Goal: Information Seeking & Learning: Learn about a topic

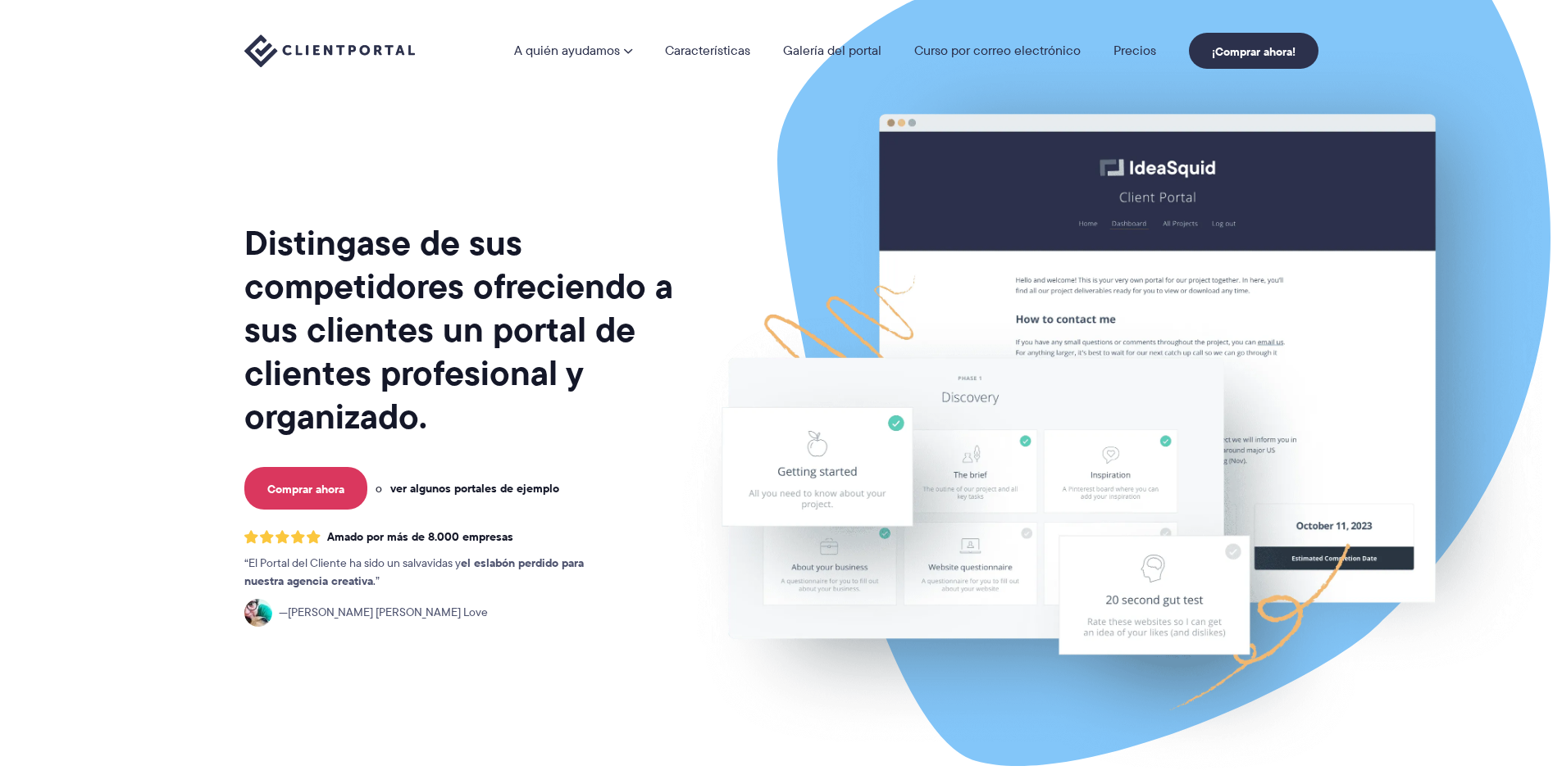
click at [476, 485] on font "ver algunos portales de ejemplo" at bounding box center [475, 488] width 169 height 18
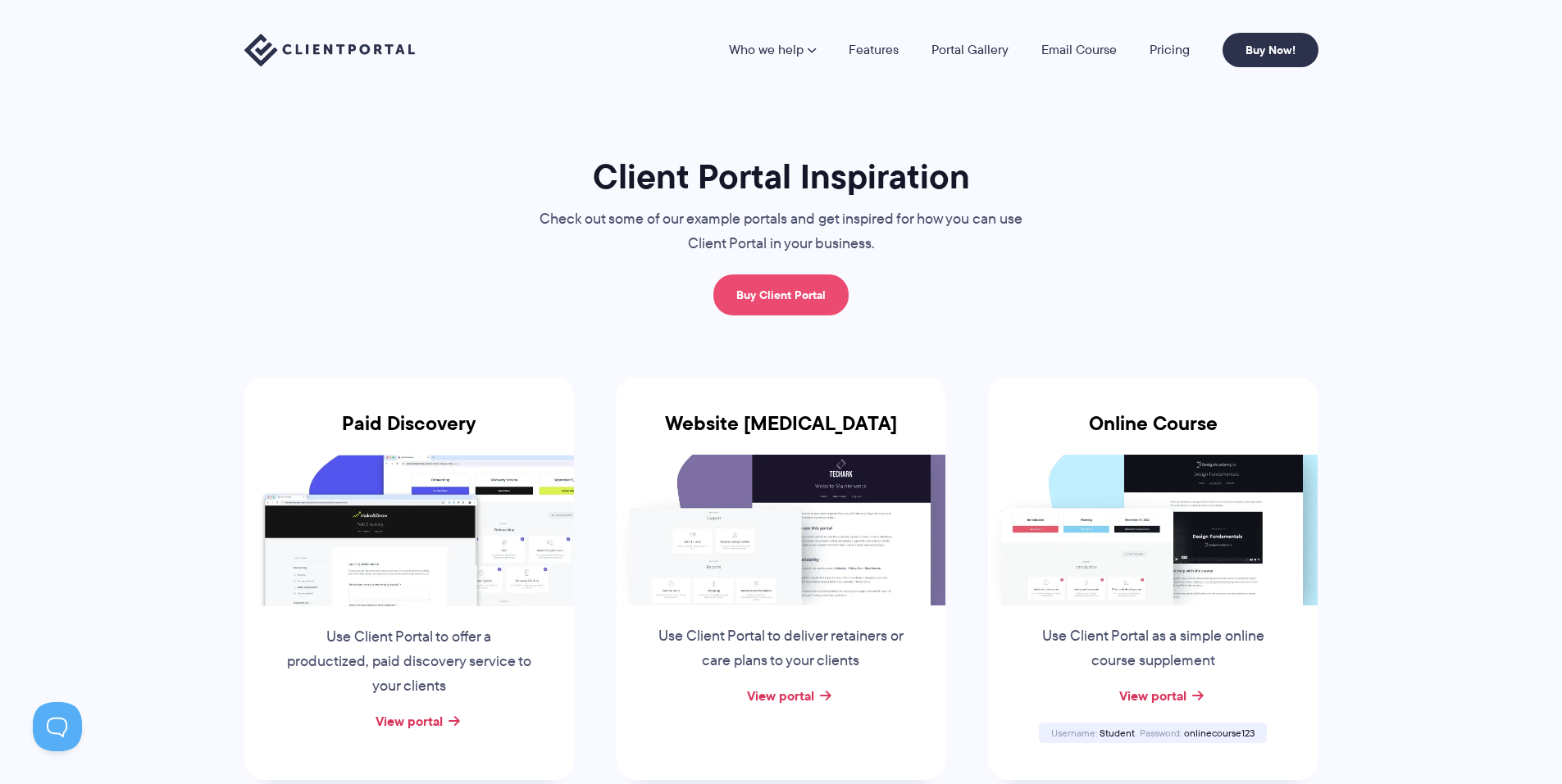
click at [809, 288] on link "Buy Client Portal" at bounding box center [781, 295] width 135 height 41
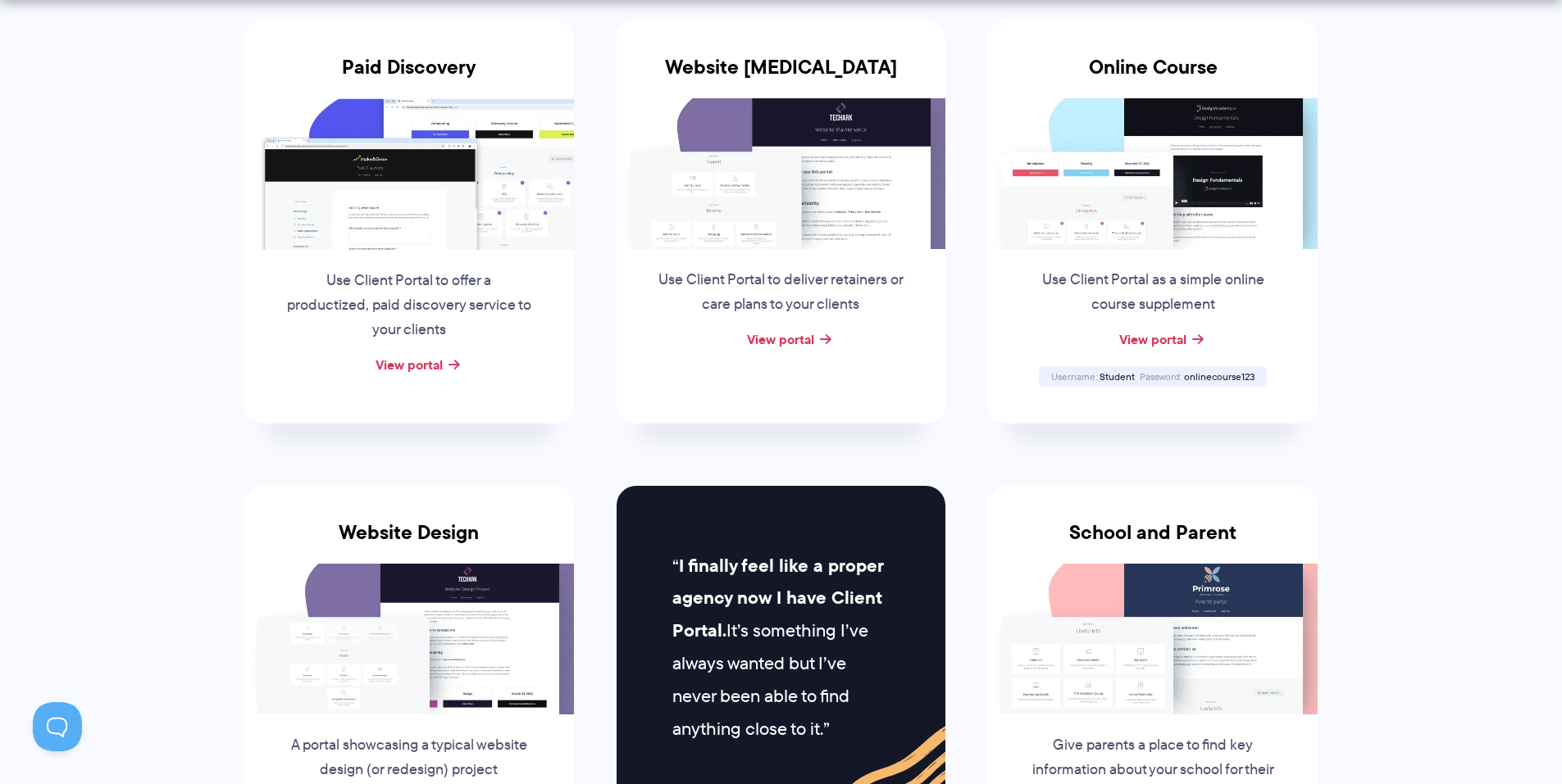
scroll to position [410, 0]
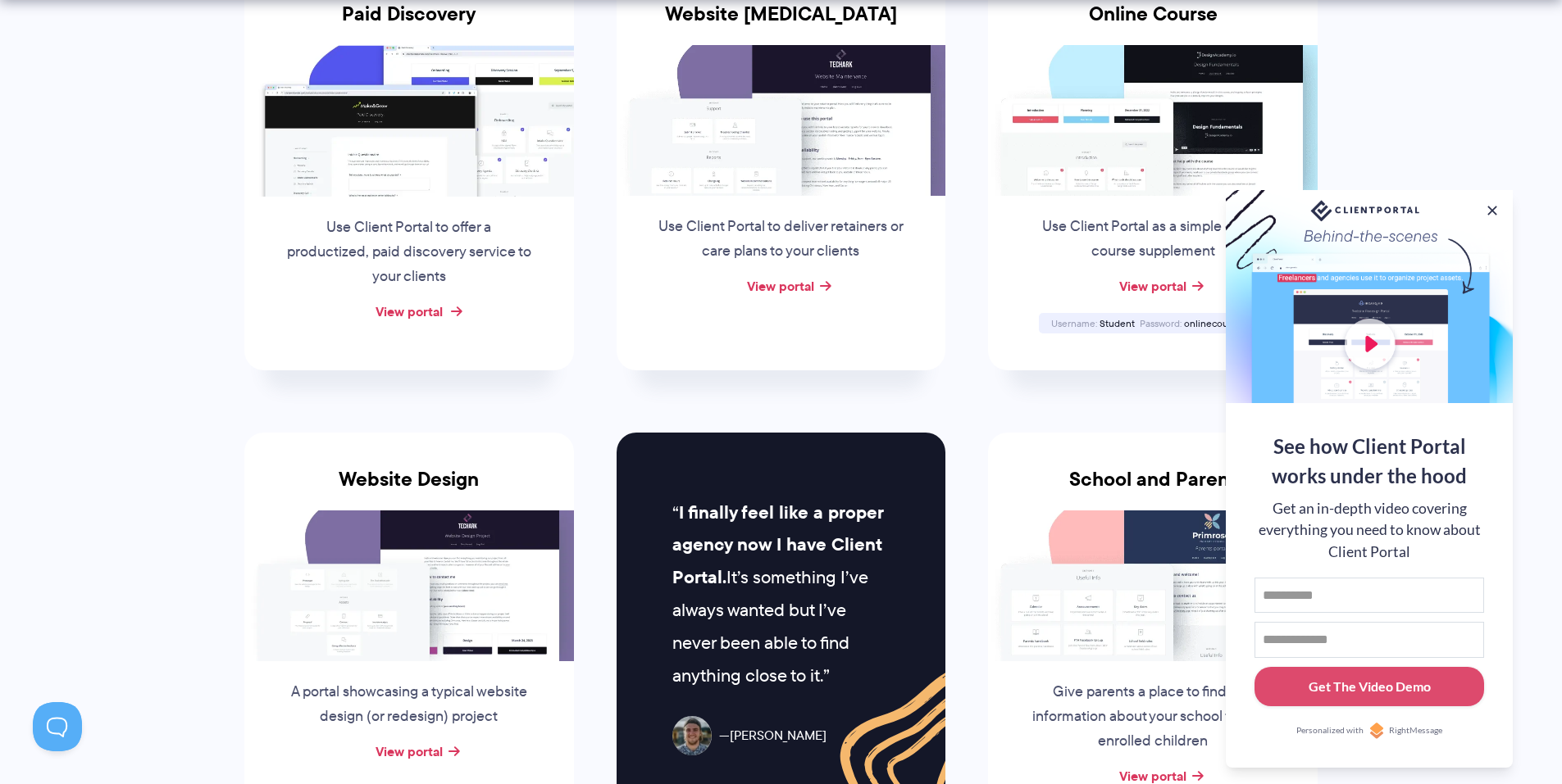
click at [413, 309] on link "View portal" at bounding box center [409, 312] width 67 height 20
click at [804, 282] on link "View portal" at bounding box center [781, 286] width 67 height 20
click at [1353, 695] on div "Get The Video Demo" at bounding box center [1370, 687] width 122 height 20
type input "********"
type input "**********"
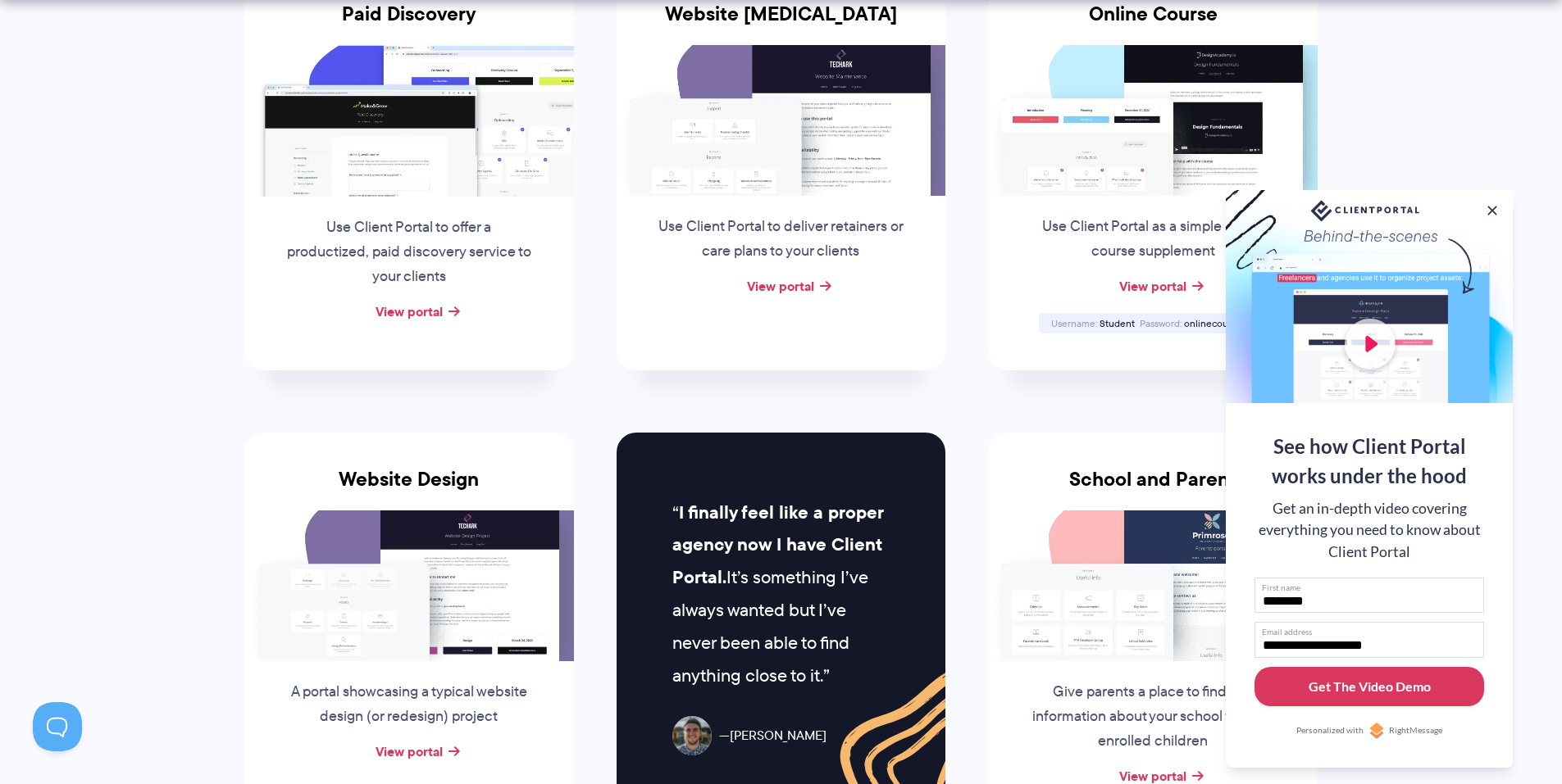
click at [1343, 684] on div "Get The Video Demo" at bounding box center [1370, 687] width 122 height 20
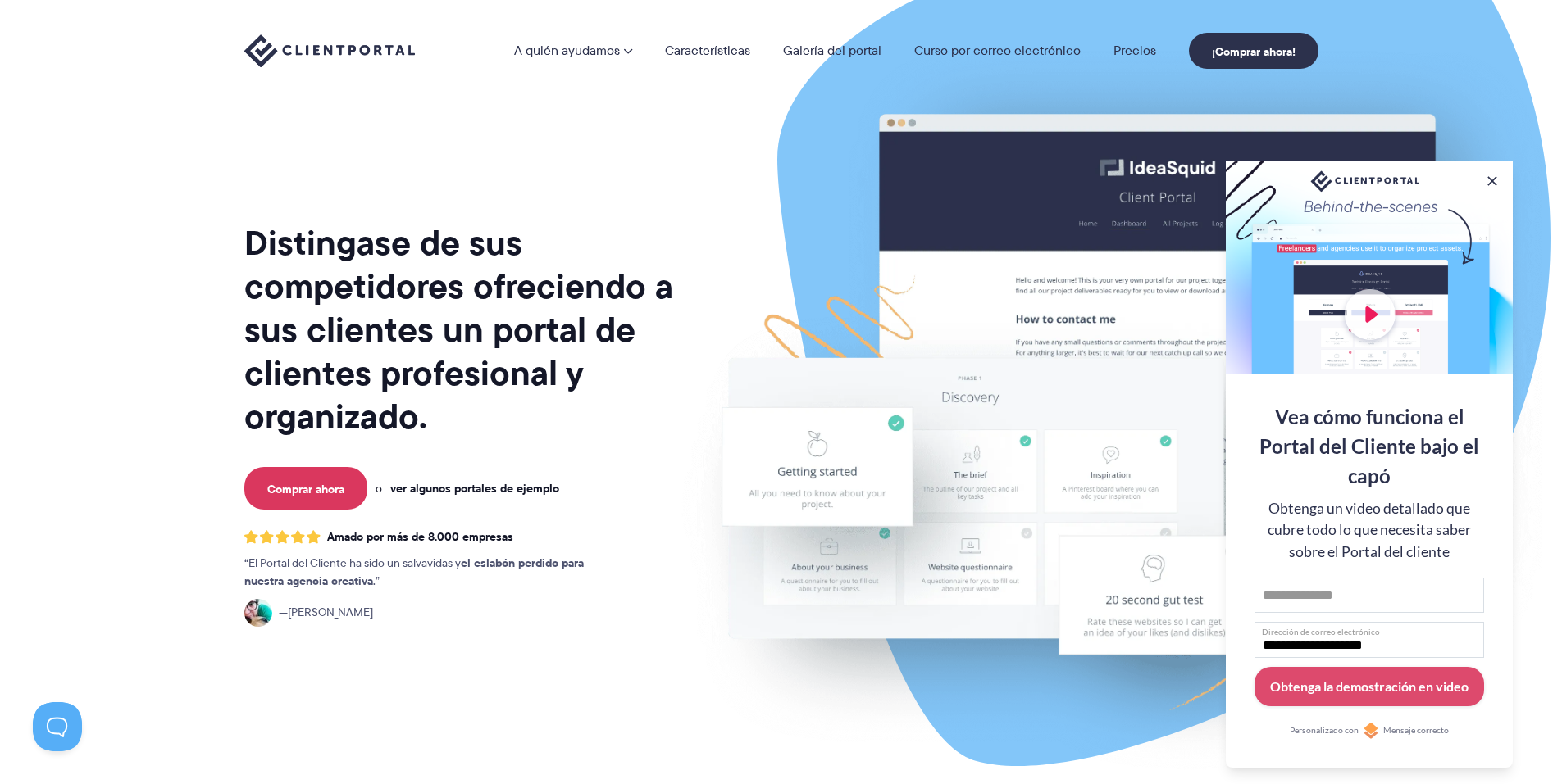
click at [529, 487] on font "ver algunos portales de ejemplo" at bounding box center [475, 488] width 169 height 18
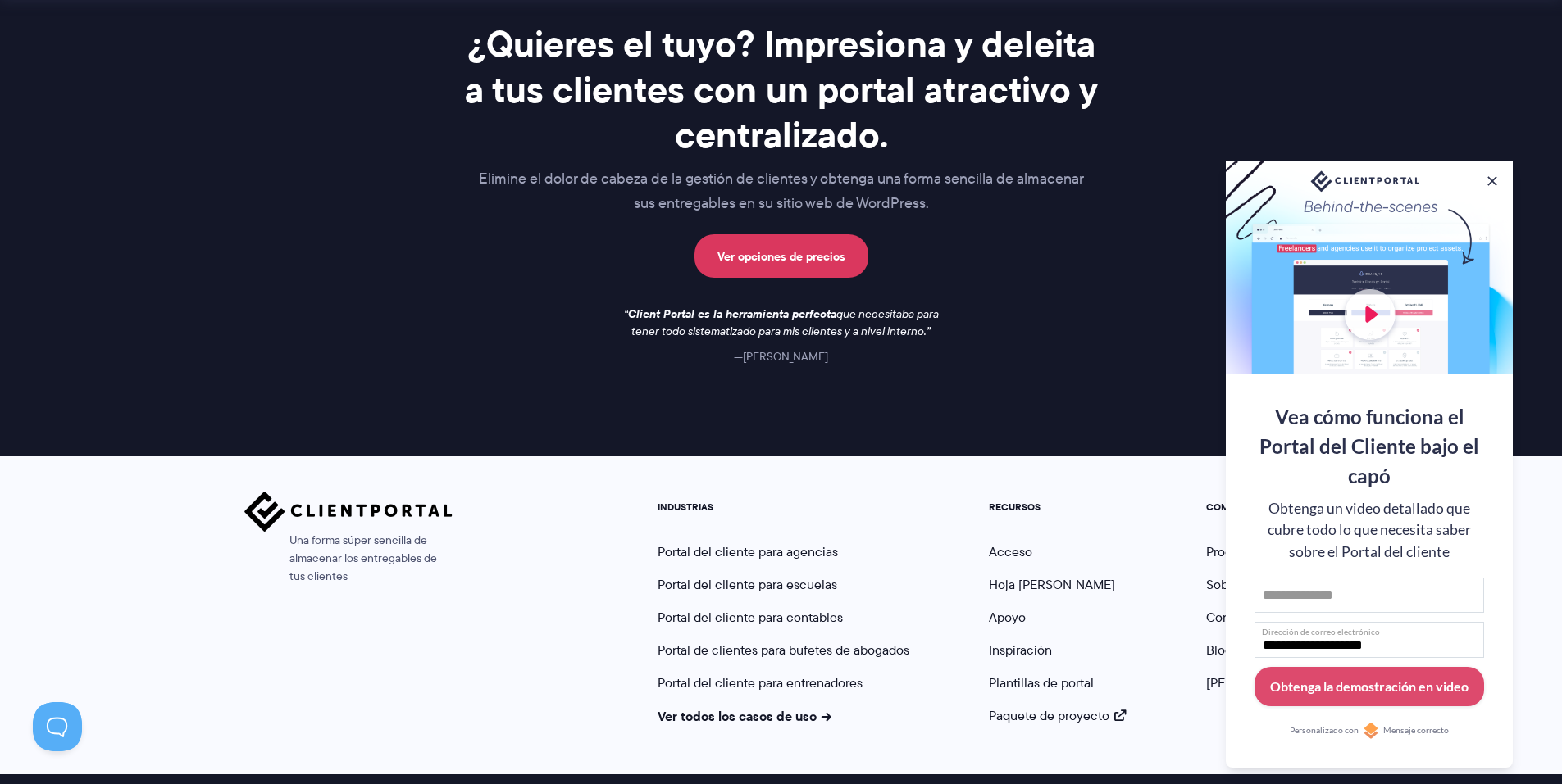
scroll to position [2547, 0]
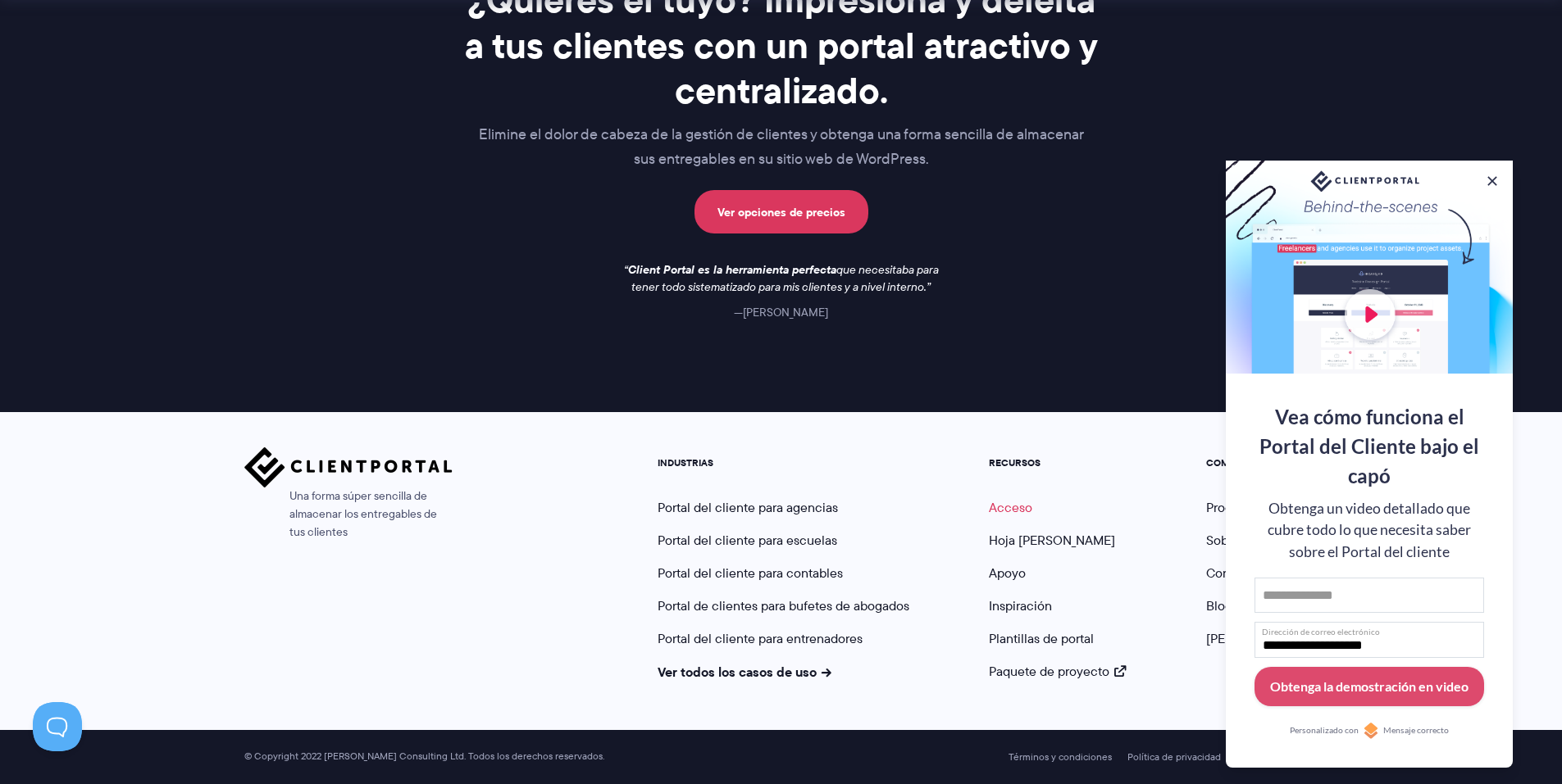
click at [1009, 510] on font "Acceso" at bounding box center [1011, 508] width 43 height 19
